Goal: Check status

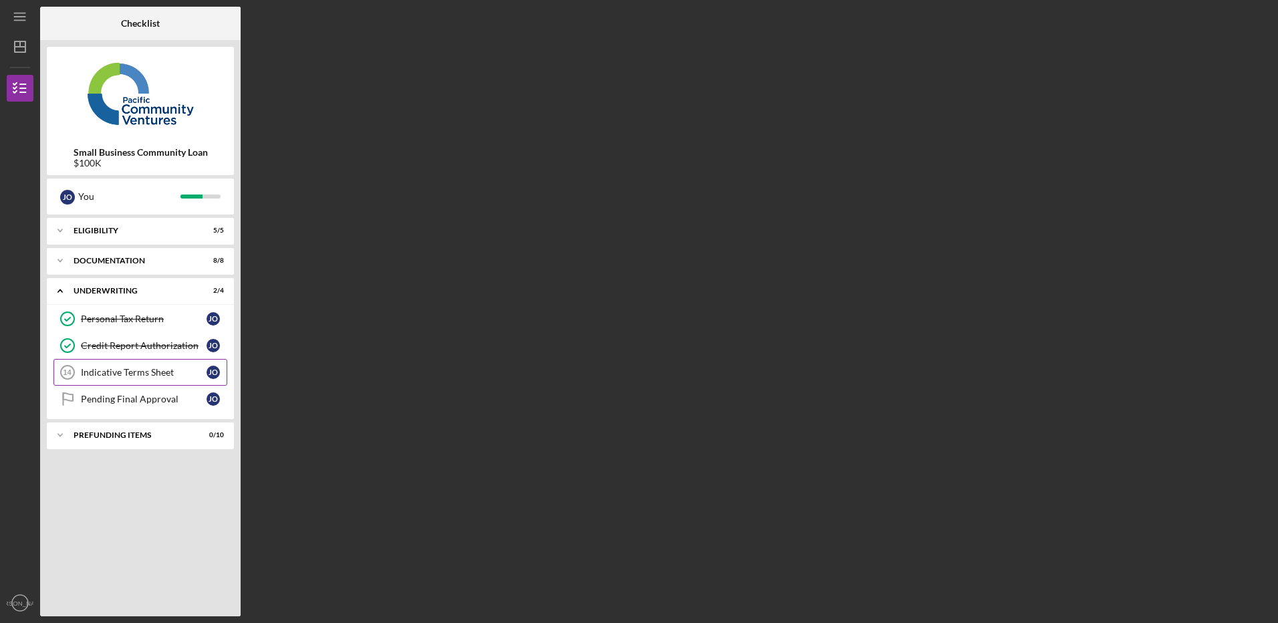
click at [145, 374] on div "Indicative Terms Sheet" at bounding box center [144, 372] width 126 height 11
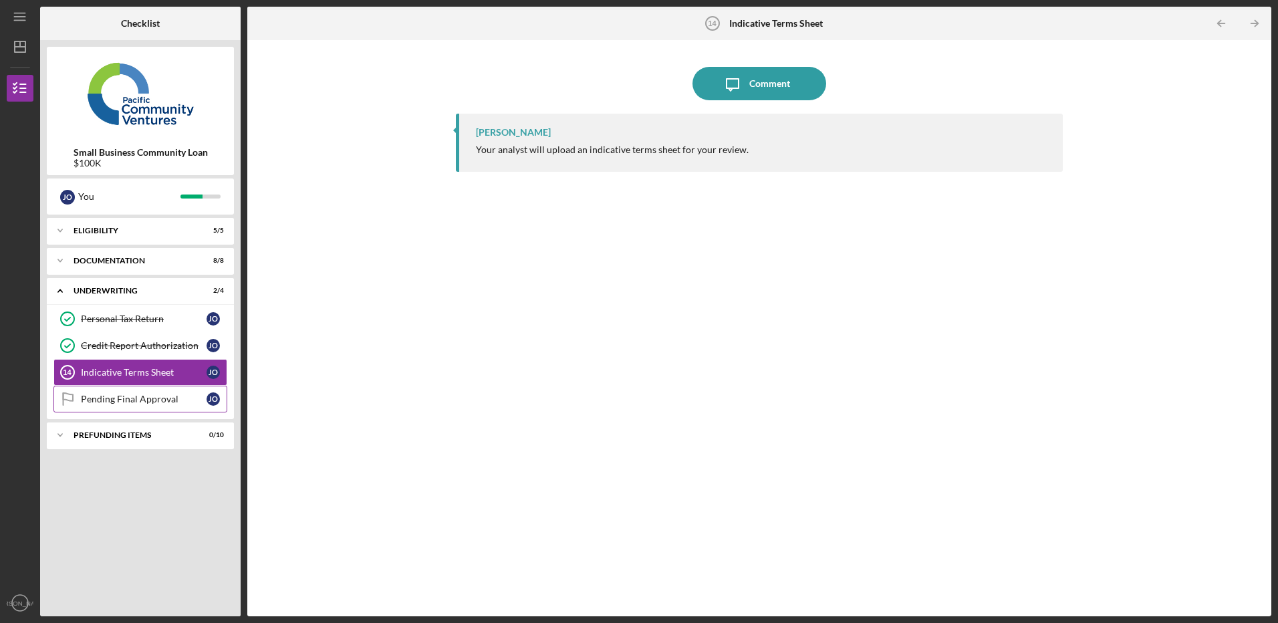
click at [115, 394] on div "Pending Final Approval" at bounding box center [144, 399] width 126 height 11
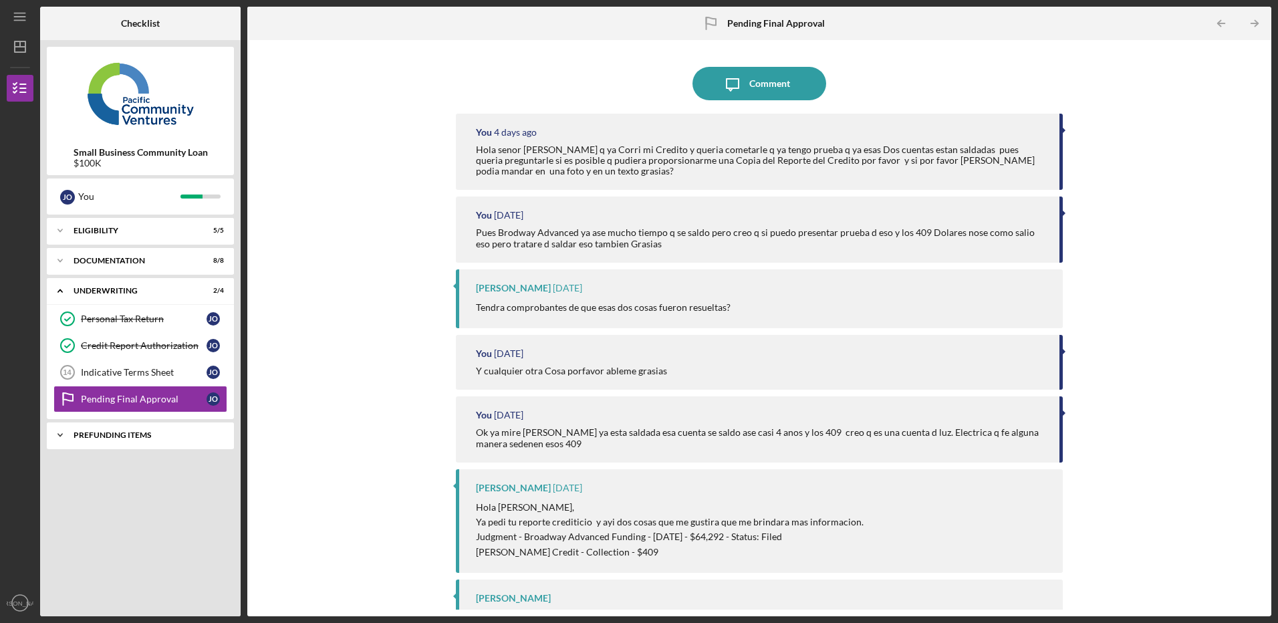
click at [121, 439] on div "Prefunding Items" at bounding box center [146, 435] width 144 height 8
